Goal: Task Accomplishment & Management: Manage account settings

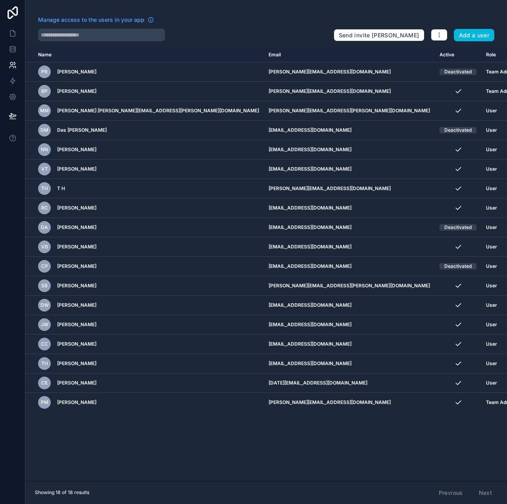
click at [467, 37] on button "Add a user" at bounding box center [474, 35] width 41 height 13
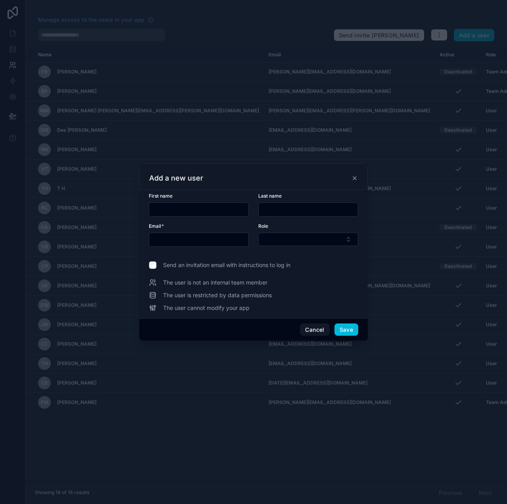
paste input "**********"
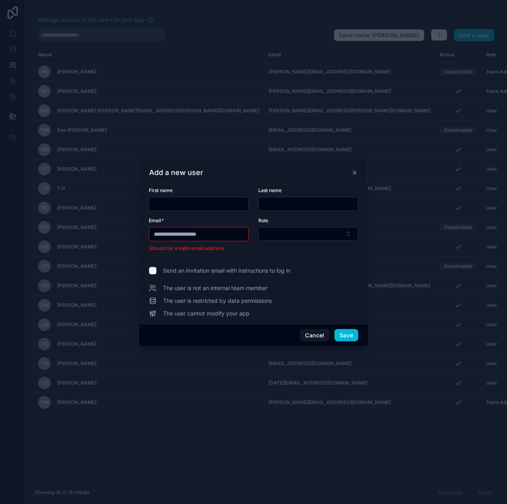
click at [316, 234] on button "Select Button" at bounding box center [308, 233] width 100 height 13
click at [229, 232] on input "**********" at bounding box center [198, 234] width 99 height 11
type input "**********"
click at [249, 252] on form "**********" at bounding box center [254, 224] width 210 height 75
click at [279, 232] on button "Select Button" at bounding box center [308, 233] width 100 height 13
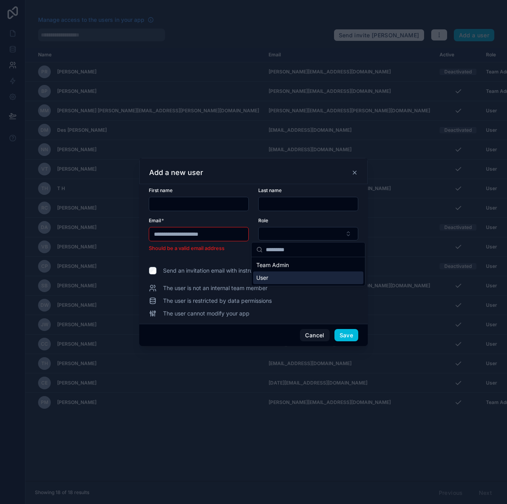
click at [263, 280] on span "User" at bounding box center [262, 278] width 12 height 8
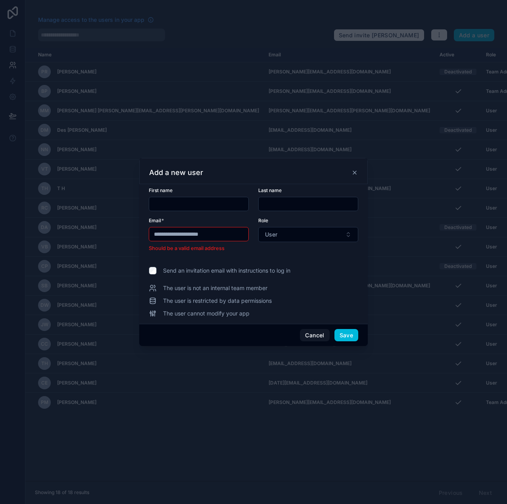
click at [170, 202] on input "text" at bounding box center [198, 203] width 99 height 11
type input "****"
type input "*****"
click at [227, 233] on input "**********" at bounding box center [198, 234] width 99 height 11
type input "*"
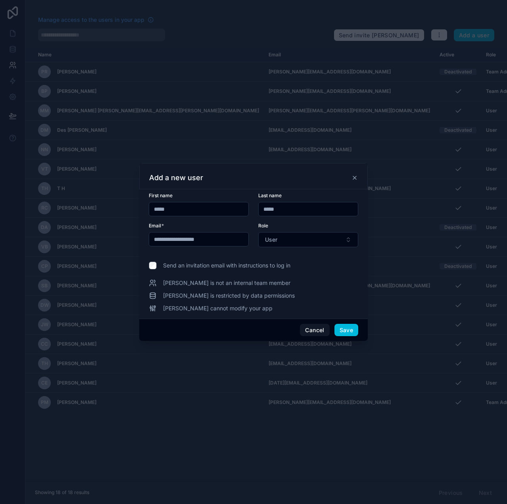
type input "**********"
click at [347, 329] on button "Save" at bounding box center [347, 330] width 24 height 13
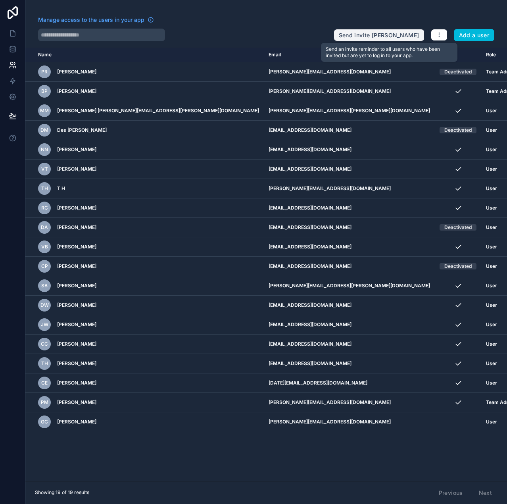
click at [403, 34] on button "Send invite [PERSON_NAME]" at bounding box center [379, 35] width 91 height 13
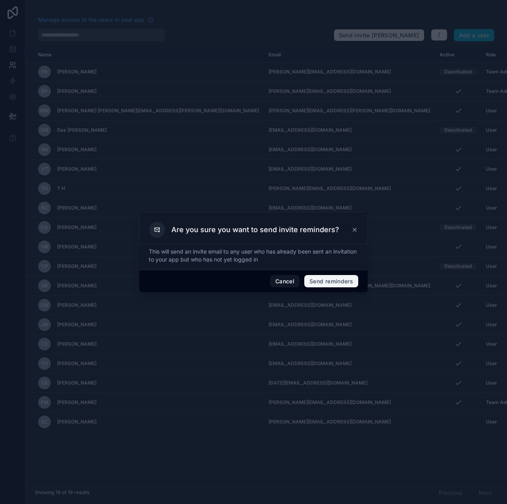
click at [324, 279] on button "Send reminders" at bounding box center [331, 281] width 54 height 13
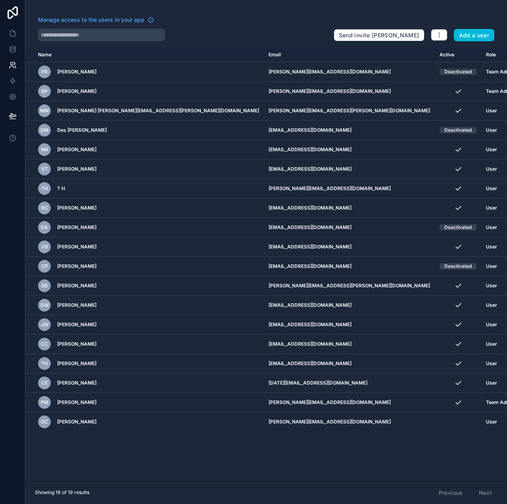
click at [110, 449] on div "Name Email Active Role [DOMAIN_NAME] PR [PERSON_NAME] [PERSON_NAME][EMAIL_ADDRE…" at bounding box center [266, 264] width 482 height 433
click at [16, 29] on link at bounding box center [12, 33] width 25 height 16
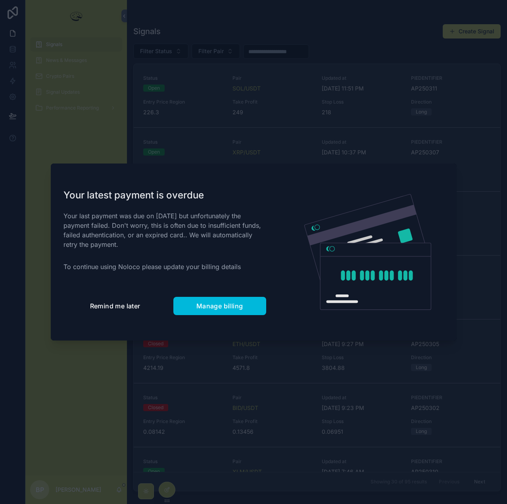
click at [113, 311] on button "Remind me later" at bounding box center [116, 306] width 104 height 18
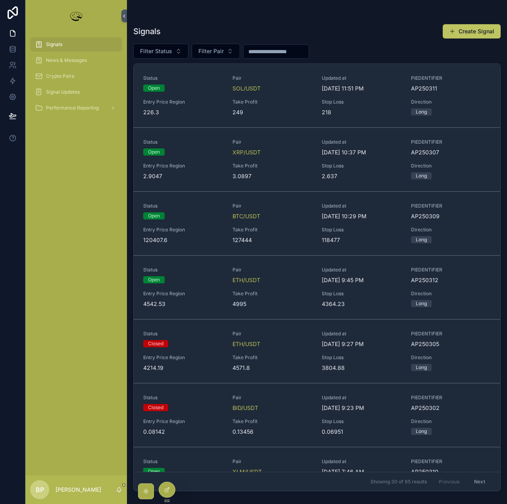
click at [71, 40] on div "Signals" at bounding box center [76, 44] width 83 height 13
click at [10, 67] on icon at bounding box center [13, 65] width 8 height 8
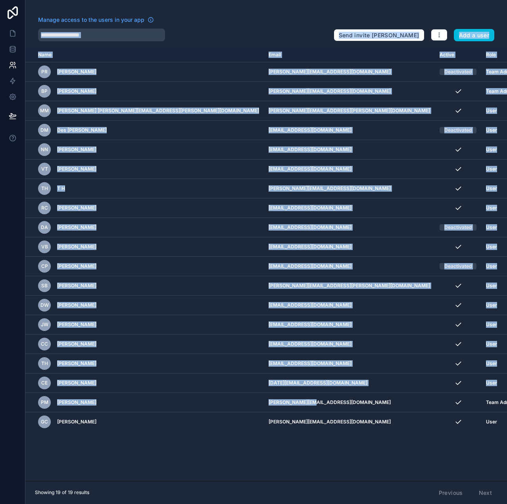
drag, startPoint x: 300, startPoint y: 408, endPoint x: 285, endPoint y: 33, distance: 375.4
click at [285, 33] on div "Manage access to the users in your app Send invite reminders Add a user Name Em…" at bounding box center [266, 252] width 482 height 504
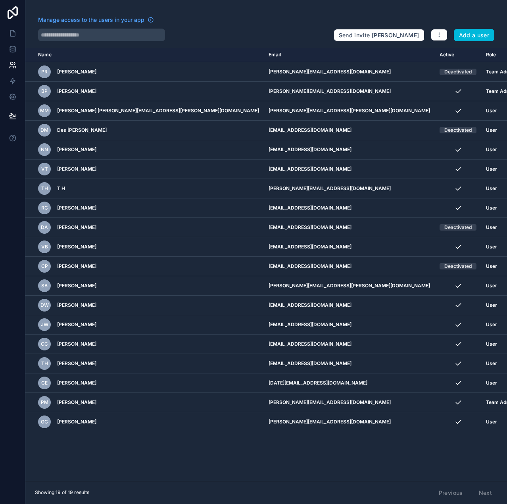
click at [285, 33] on div at bounding box center [182, 35] width 289 height 13
click at [15, 28] on link at bounding box center [12, 33] width 25 height 16
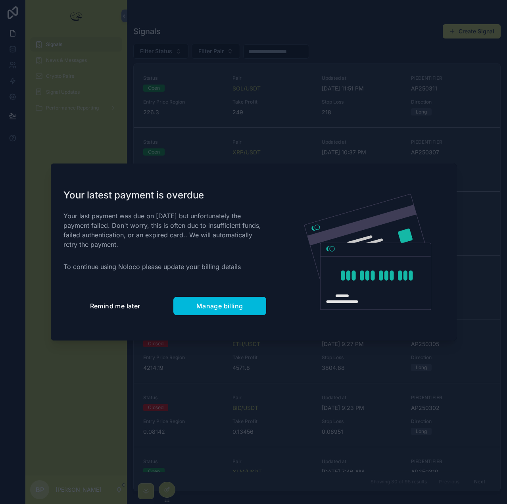
click at [119, 300] on button "Remind me later" at bounding box center [116, 306] width 104 height 18
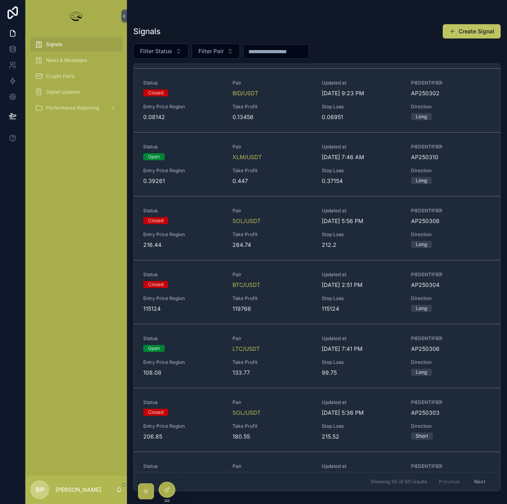
scroll to position [397, 0]
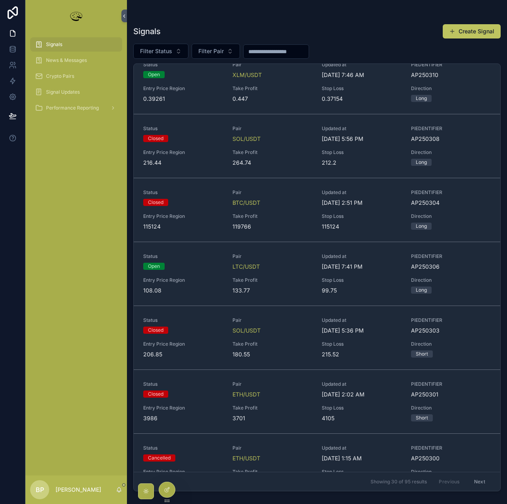
click at [286, 261] on div "Pair LTC/USDT" at bounding box center [273, 261] width 80 height 17
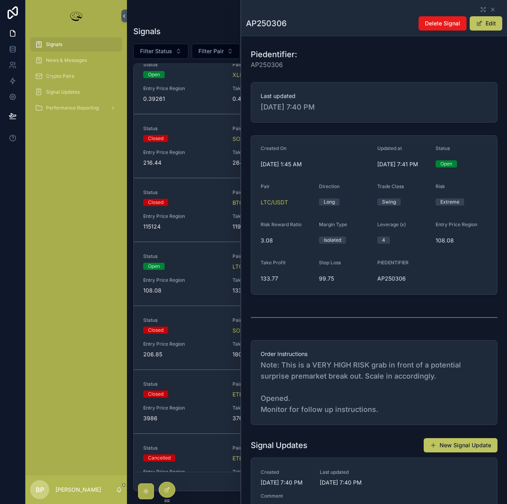
click at [476, 453] on button "New Signal Update" at bounding box center [461, 445] width 74 height 14
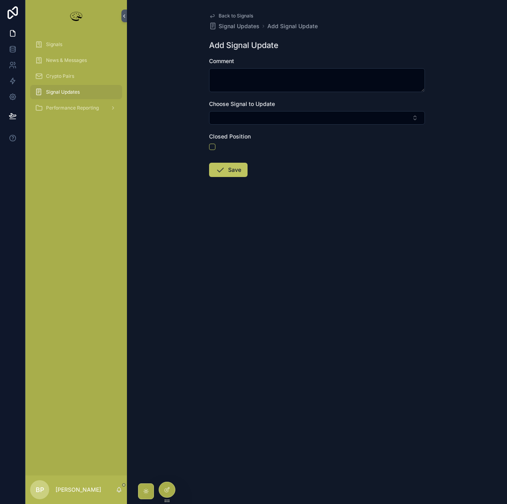
click at [274, 119] on button "Select Button" at bounding box center [317, 117] width 216 height 13
type input "***"
click at [279, 151] on span "ap250306" at bounding box center [279, 149] width 28 height 8
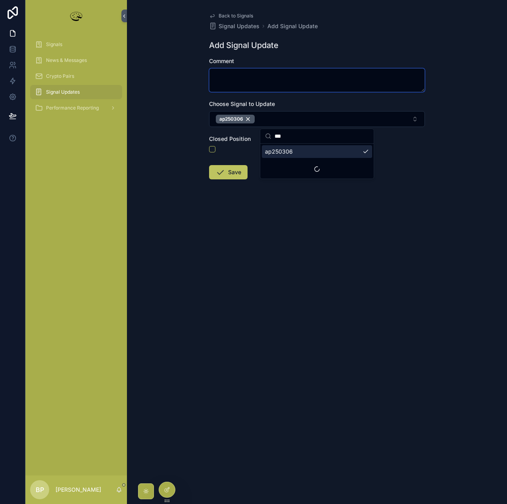
click at [223, 71] on textarea "scrollable content" at bounding box center [317, 80] width 216 height 24
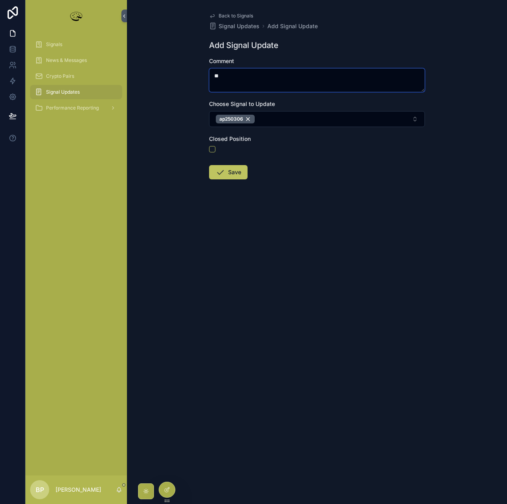
type textarea "*"
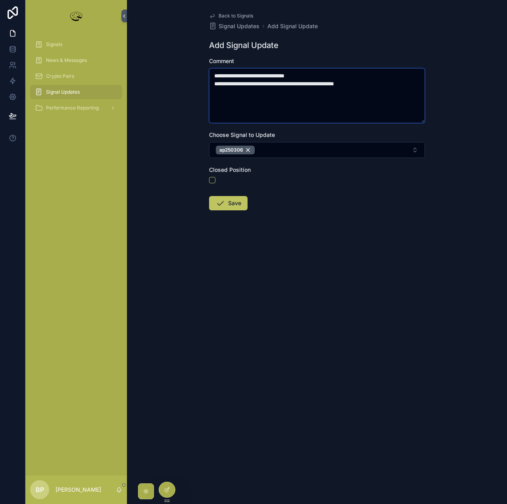
type textarea "**********"
click at [232, 207] on button "Save" at bounding box center [228, 203] width 39 height 14
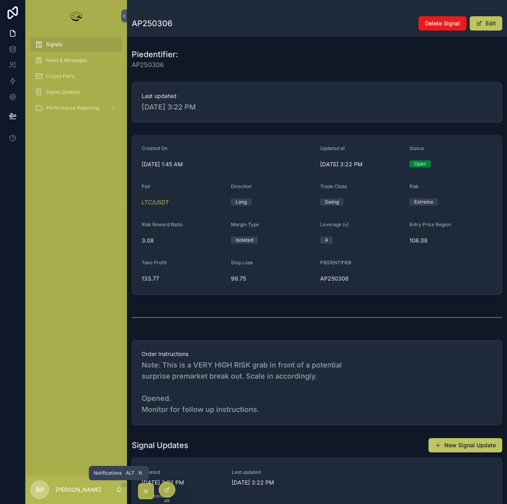
click at [120, 491] on icon "scrollable content" at bounding box center [119, 490] width 6 height 6
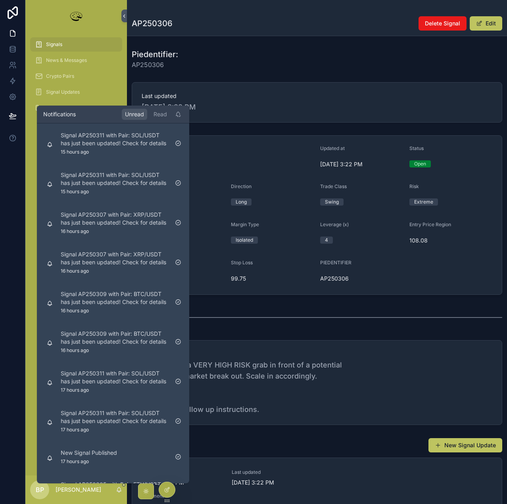
click at [155, 113] on div "Read" at bounding box center [160, 114] width 20 height 11
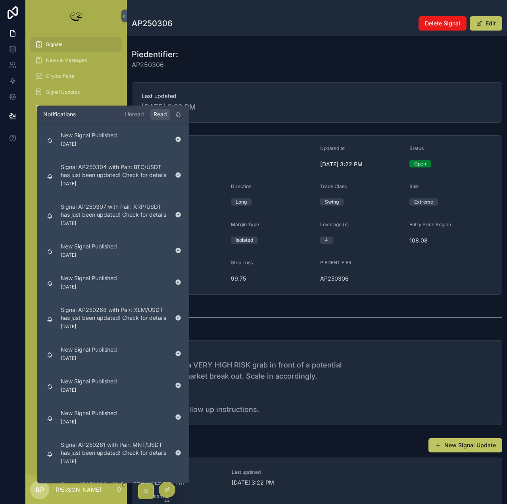
click at [137, 114] on div "Unread" at bounding box center [134, 114] width 25 height 11
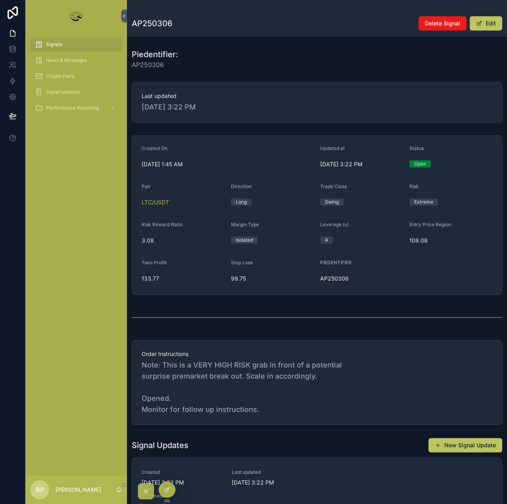
click at [493, 25] on button "Edit" at bounding box center [486, 23] width 33 height 14
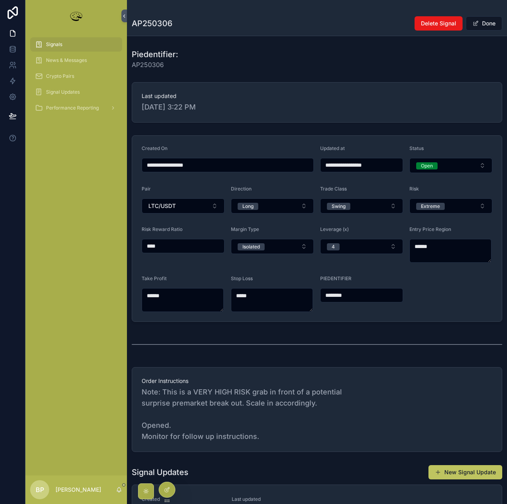
click at [429, 164] on div "Open" at bounding box center [427, 165] width 12 height 7
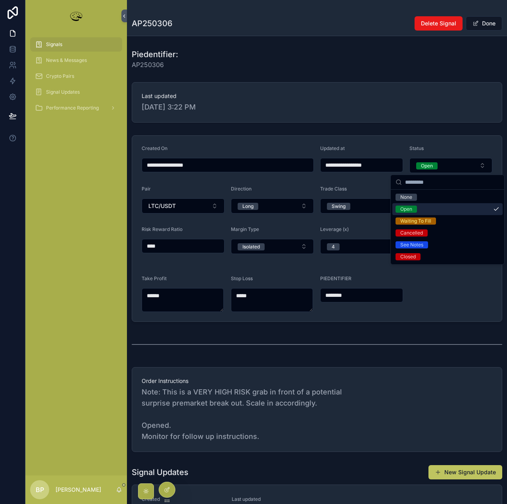
click at [410, 207] on div "Open" at bounding box center [407, 209] width 12 height 7
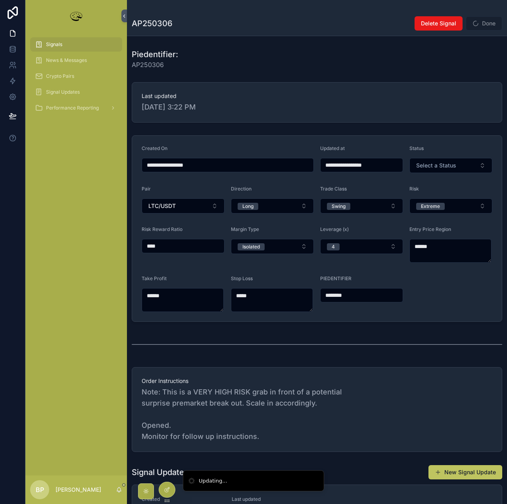
click at [429, 164] on span "Select a Status" at bounding box center [436, 166] width 40 height 8
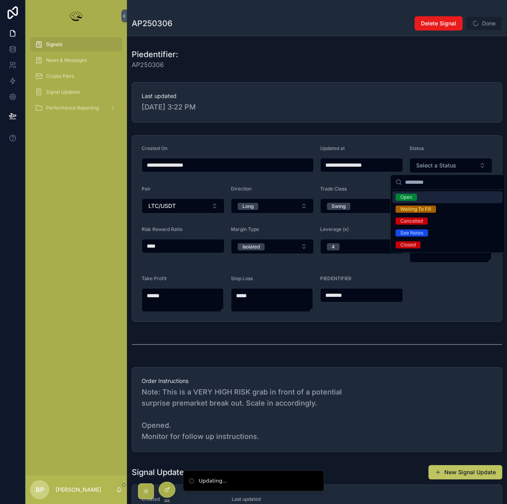
type input "**********"
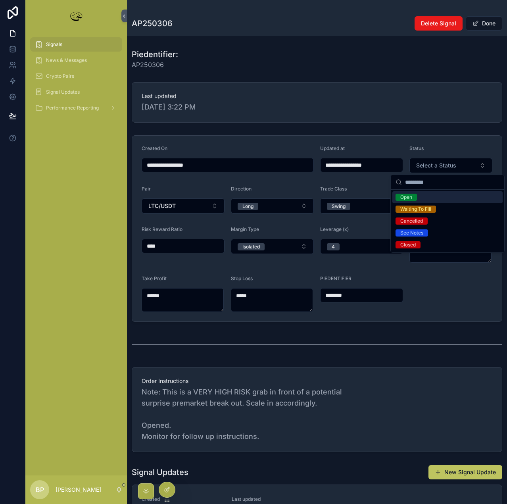
click at [404, 198] on div "Open" at bounding box center [407, 197] width 12 height 7
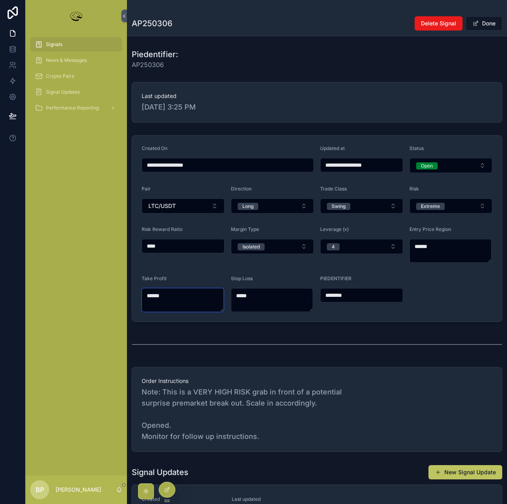
drag, startPoint x: 174, startPoint y: 292, endPoint x: 133, endPoint y: 293, distance: 41.3
click at [133, 293] on form "**********" at bounding box center [317, 229] width 370 height 186
type textarea "******"
drag, startPoint x: 265, startPoint y: 297, endPoint x: 228, endPoint y: 293, distance: 37.1
click at [228, 293] on form "**********" at bounding box center [317, 229] width 370 height 186
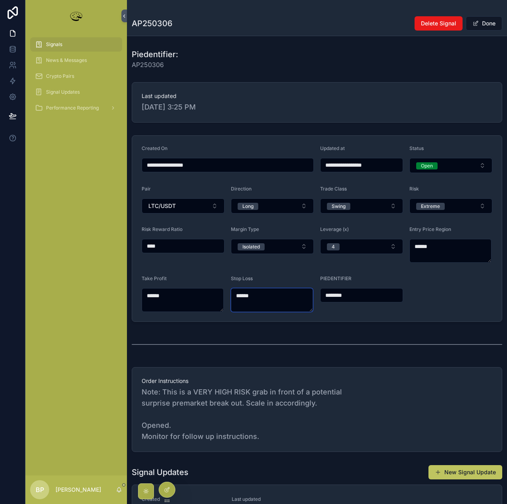
type textarea "******"
click at [485, 21] on button "Done" at bounding box center [484, 23] width 37 height 14
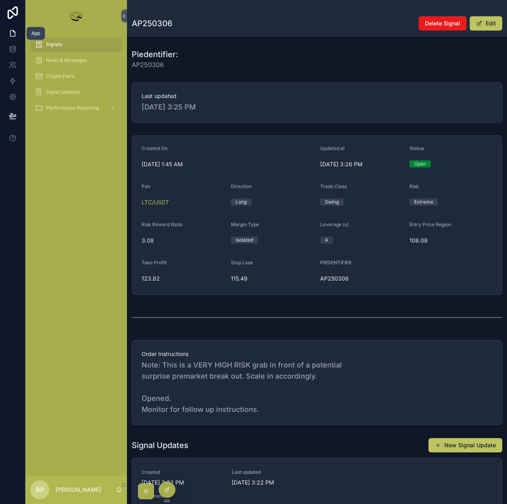
click at [17, 37] on link at bounding box center [12, 33] width 25 height 16
click at [15, 62] on icon at bounding box center [13, 65] width 8 height 8
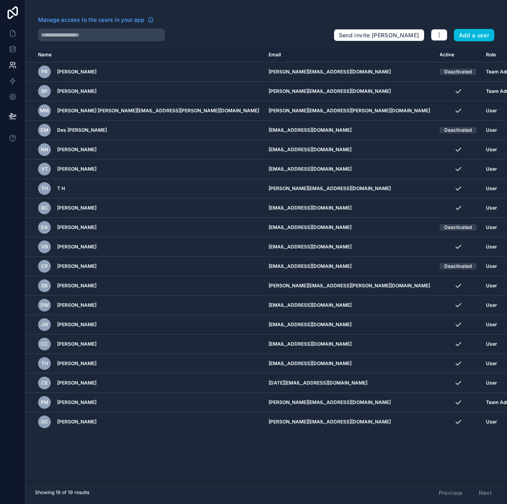
click at [221, 443] on div "Name Email Active Role [DOMAIN_NAME] PR [PERSON_NAME] [PERSON_NAME][EMAIL_ADDRE…" at bounding box center [266, 264] width 482 height 433
click at [106, 450] on div "Name Email Active Role [DOMAIN_NAME] PR [PERSON_NAME] [PERSON_NAME][EMAIL_ADDRE…" at bounding box center [266, 264] width 482 height 433
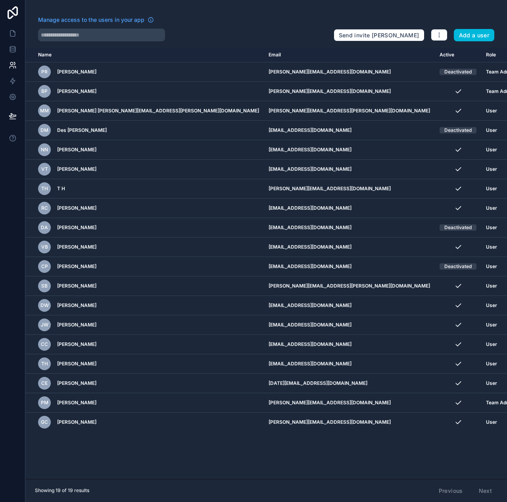
click at [0, 0] on icon "scrollable content" at bounding box center [0, 0] width 0 height 0
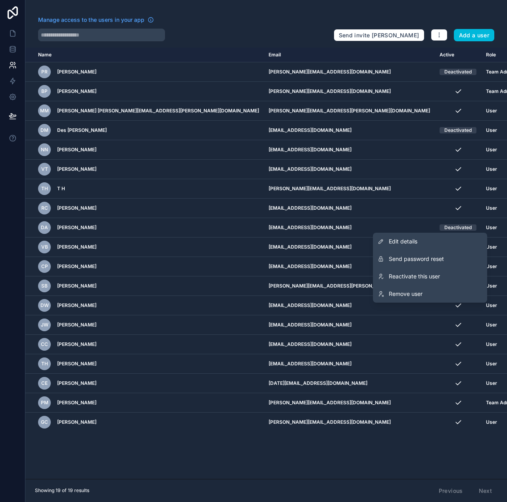
click at [412, 276] on span "Reactivate this user" at bounding box center [414, 276] width 51 height 8
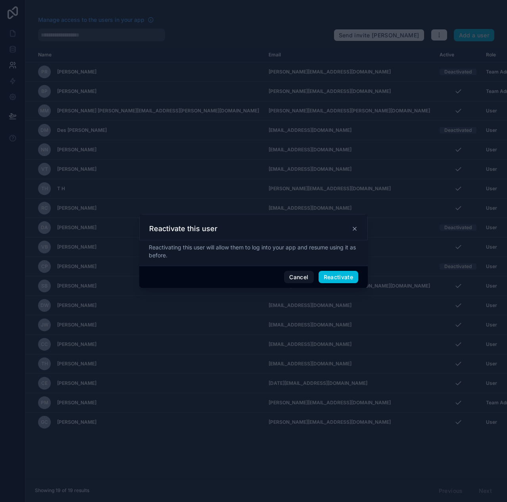
click at [338, 277] on button "Reactivate" at bounding box center [339, 277] width 40 height 13
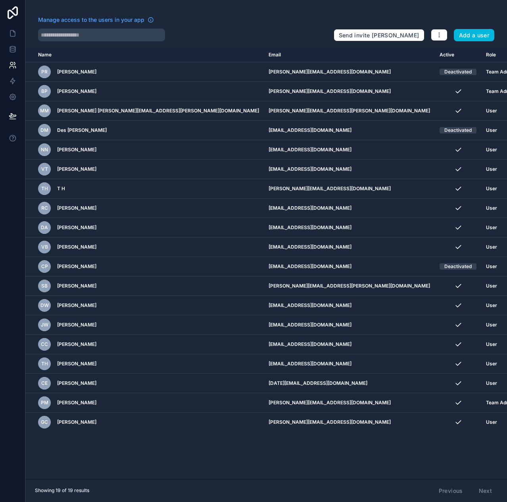
click at [0, 0] on icon "scrollable content" at bounding box center [0, 0] width 0 height 0
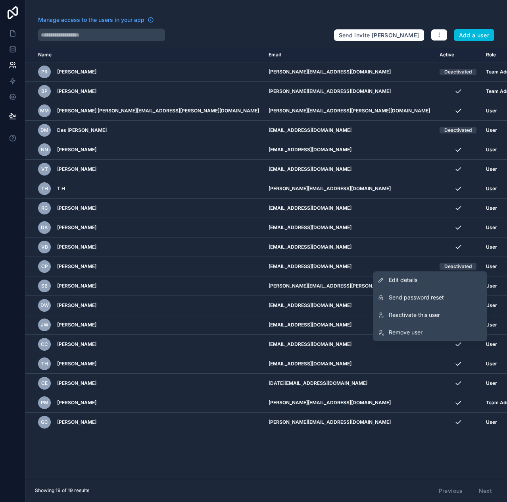
click at [395, 314] on span "Reactivate this user" at bounding box center [414, 315] width 51 height 8
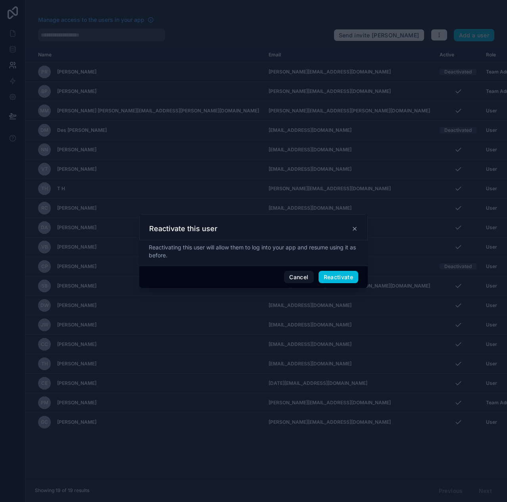
click at [333, 279] on button "Reactivate" at bounding box center [339, 277] width 40 height 13
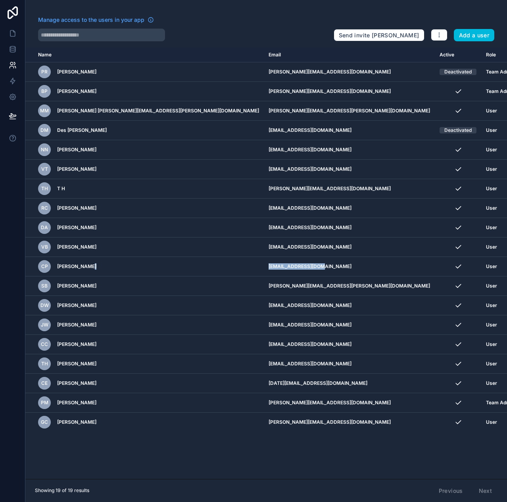
drag, startPoint x: 301, startPoint y: 263, endPoint x: 219, endPoint y: 259, distance: 81.8
click at [219, 259] on tr "CP [PERSON_NAME] [EMAIL_ADDRESS][DOMAIN_NAME] User" at bounding box center [281, 266] width 512 height 19
copy tr "[EMAIL_ADDRESS][DOMAIN_NAME]"
drag, startPoint x: 306, startPoint y: 284, endPoint x: 209, endPoint y: 283, distance: 97.7
click at [209, 283] on tr "SB [PERSON_NAME] [PERSON_NAME][EMAIL_ADDRESS][PERSON_NAME][DOMAIN_NAME] User" at bounding box center [281, 285] width 512 height 19
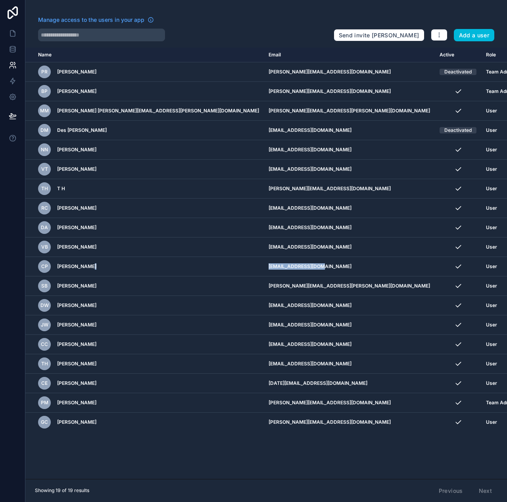
copy tr "[PERSON_NAME][EMAIL_ADDRESS][PERSON_NAME][DOMAIN_NAME]"
drag, startPoint x: 310, startPoint y: 224, endPoint x: 220, endPoint y: 223, distance: 89.7
click at [220, 223] on tr "DA [PERSON_NAME] [EMAIL_ADDRESS][DOMAIN_NAME] User" at bounding box center [281, 227] width 512 height 19
copy tr "[EMAIL_ADDRESS][DOMAIN_NAME]"
drag, startPoint x: 57, startPoint y: 227, endPoint x: 297, endPoint y: 223, distance: 240.2
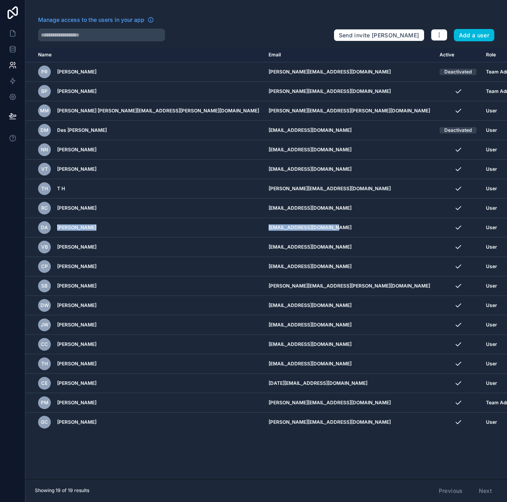
click at [305, 225] on tr "DA [PERSON_NAME] [EMAIL_ADDRESS][DOMAIN_NAME] User" at bounding box center [281, 227] width 512 height 19
copy tr "[PERSON_NAME] [EMAIL_ADDRESS][DOMAIN_NAME]"
drag, startPoint x: 57, startPoint y: 263, endPoint x: 292, endPoint y: 264, distance: 234.6
click at [292, 264] on tr "CP [PERSON_NAME] [EMAIL_ADDRESS][DOMAIN_NAME] User" at bounding box center [281, 266] width 512 height 19
copy tr "[PERSON_NAME] [EMAIL_ADDRESS][DOMAIN_NAME]"
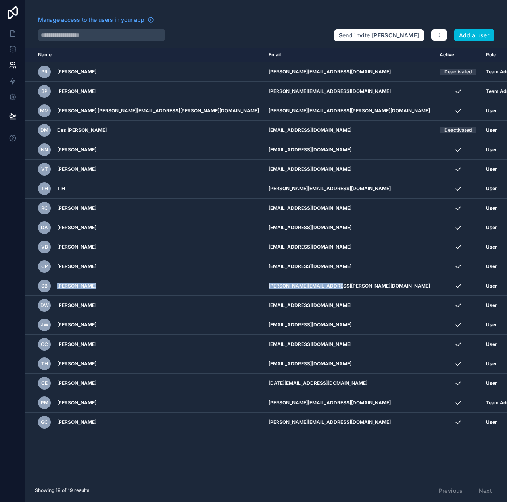
drag, startPoint x: 56, startPoint y: 285, endPoint x: 294, endPoint y: 284, distance: 237.8
click at [294, 284] on tr "SB [PERSON_NAME] [PERSON_NAME][EMAIL_ADDRESS][PERSON_NAME][DOMAIN_NAME] User" at bounding box center [281, 285] width 512 height 19
copy tr "[PERSON_NAME] [PERSON_NAME][EMAIL_ADDRESS][PERSON_NAME][DOMAIN_NAME]"
drag, startPoint x: 56, startPoint y: 245, endPoint x: 297, endPoint y: 242, distance: 241.0
click at [297, 242] on tr "VB [PERSON_NAME] [EMAIL_ADDRESS][DOMAIN_NAME] User" at bounding box center [281, 246] width 512 height 19
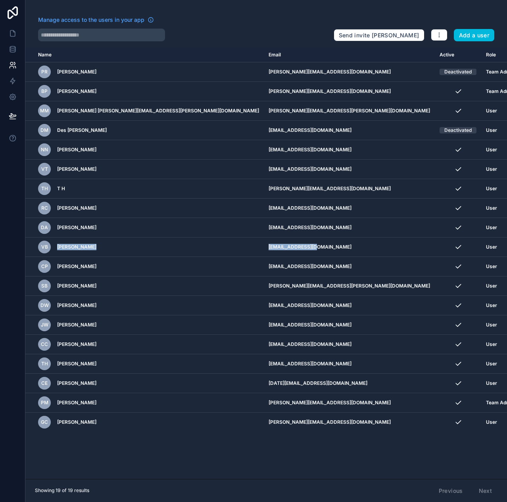
copy tr "[PERSON_NAME] [EMAIL_ADDRESS][DOMAIN_NAME]"
drag, startPoint x: 56, startPoint y: 304, endPoint x: 296, endPoint y: 303, distance: 240.2
click at [296, 303] on tr "[PERSON_NAME] [EMAIL_ADDRESS][DOMAIN_NAME] User" at bounding box center [281, 305] width 512 height 19
copy tr "[PERSON_NAME] [EMAIL_ADDRESS][DOMAIN_NAME]"
click at [158, 445] on div "Name Email Active Role [DOMAIN_NAME] PR [PERSON_NAME] [PERSON_NAME][EMAIL_ADDRE…" at bounding box center [266, 263] width 482 height 431
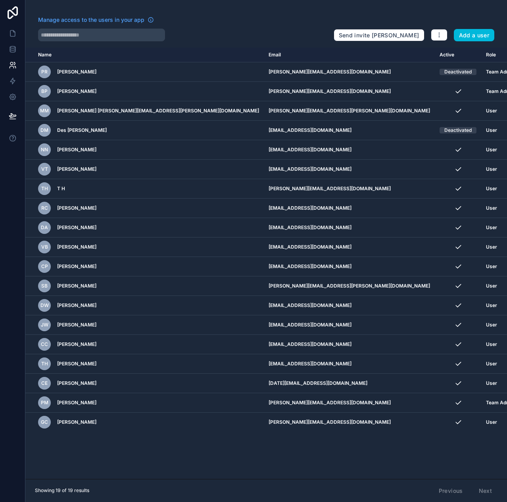
click at [0, 0] on icon "scrollable content" at bounding box center [0, 0] width 0 height 0
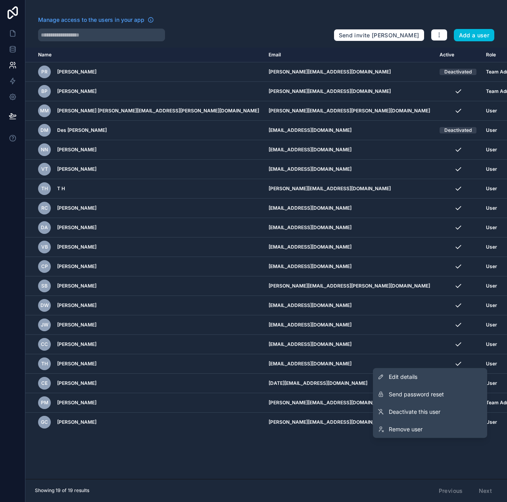
click at [360, 474] on div "Name Email Active Role [DOMAIN_NAME] PR [PERSON_NAME] [PERSON_NAME][EMAIL_ADDRE…" at bounding box center [266, 263] width 482 height 431
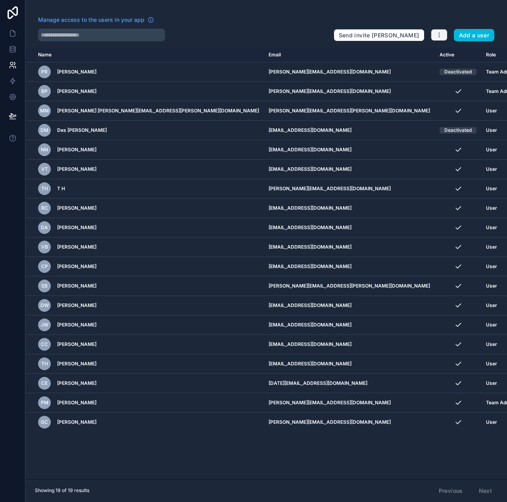
click at [437, 36] on icon "button" at bounding box center [439, 35] width 6 height 6
click at [185, 464] on div "Name Email Active Role [DOMAIN_NAME] PR [PERSON_NAME] [PERSON_NAME][EMAIL_ADDRE…" at bounding box center [266, 263] width 482 height 431
